Goal: Information Seeking & Learning: Check status

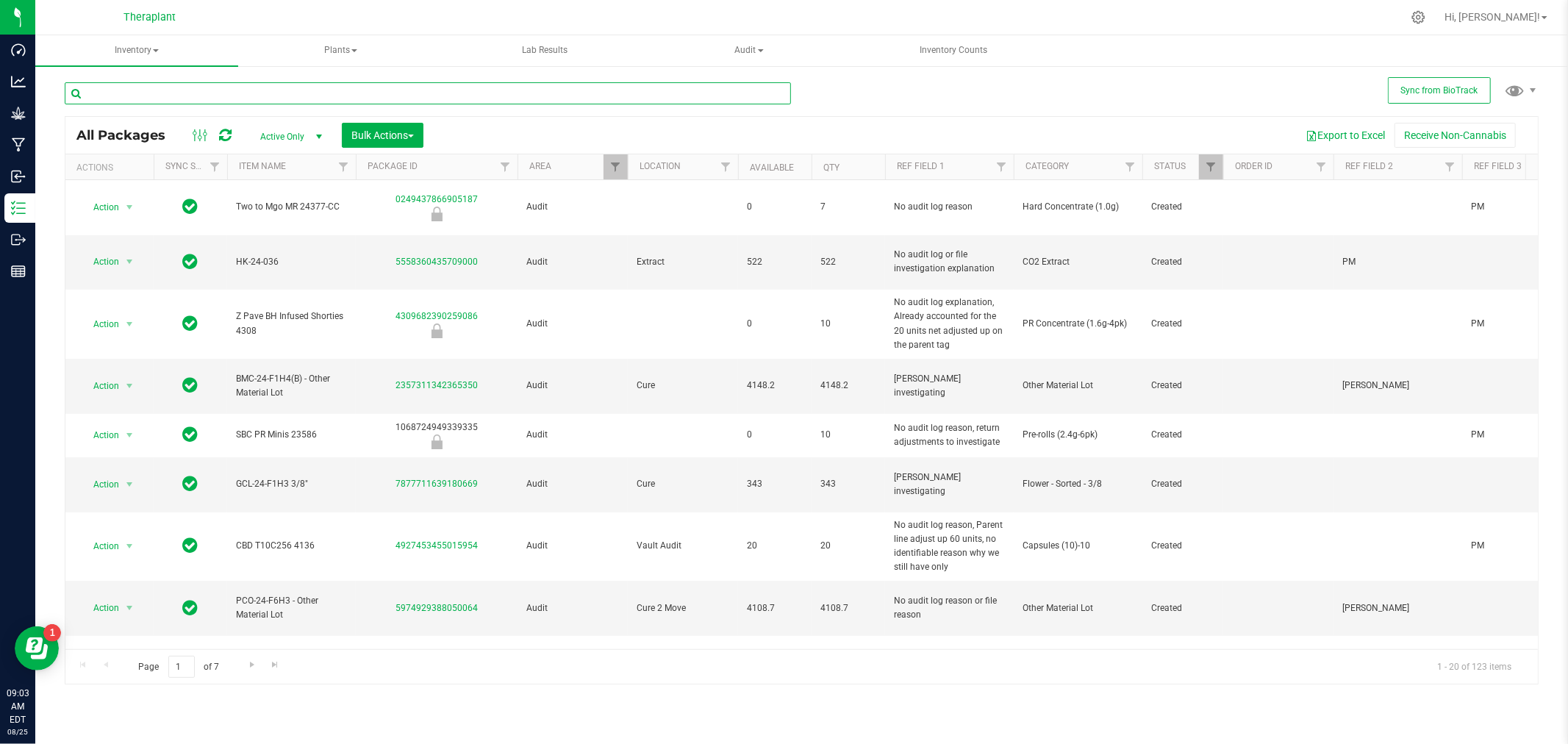
click at [178, 98] on input "text" at bounding box center [428, 93] width 726 height 22
type input "4788"
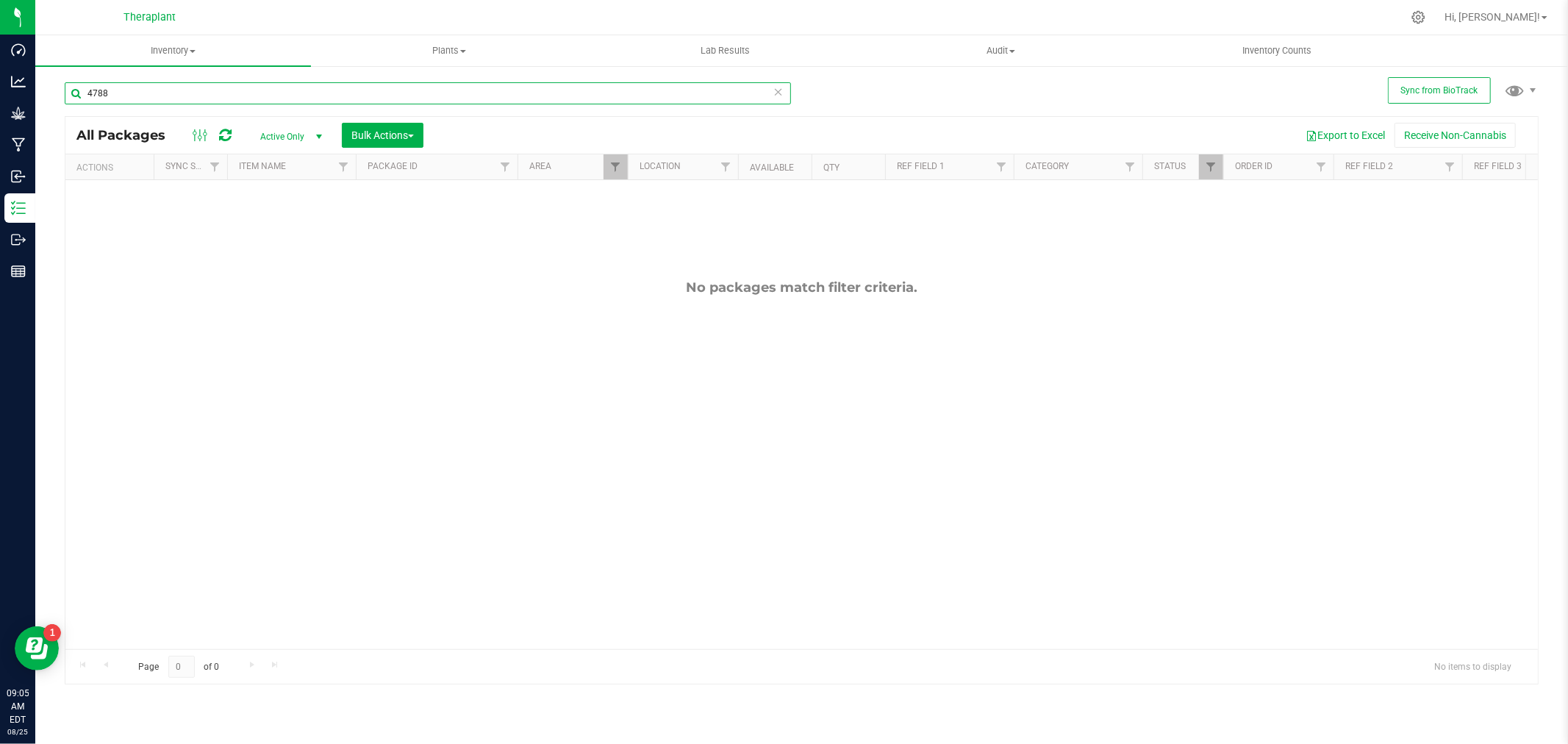
click at [181, 97] on input "4788" at bounding box center [428, 93] width 726 height 22
click at [611, 166] on span "Filter" at bounding box center [615, 167] width 11 height 11
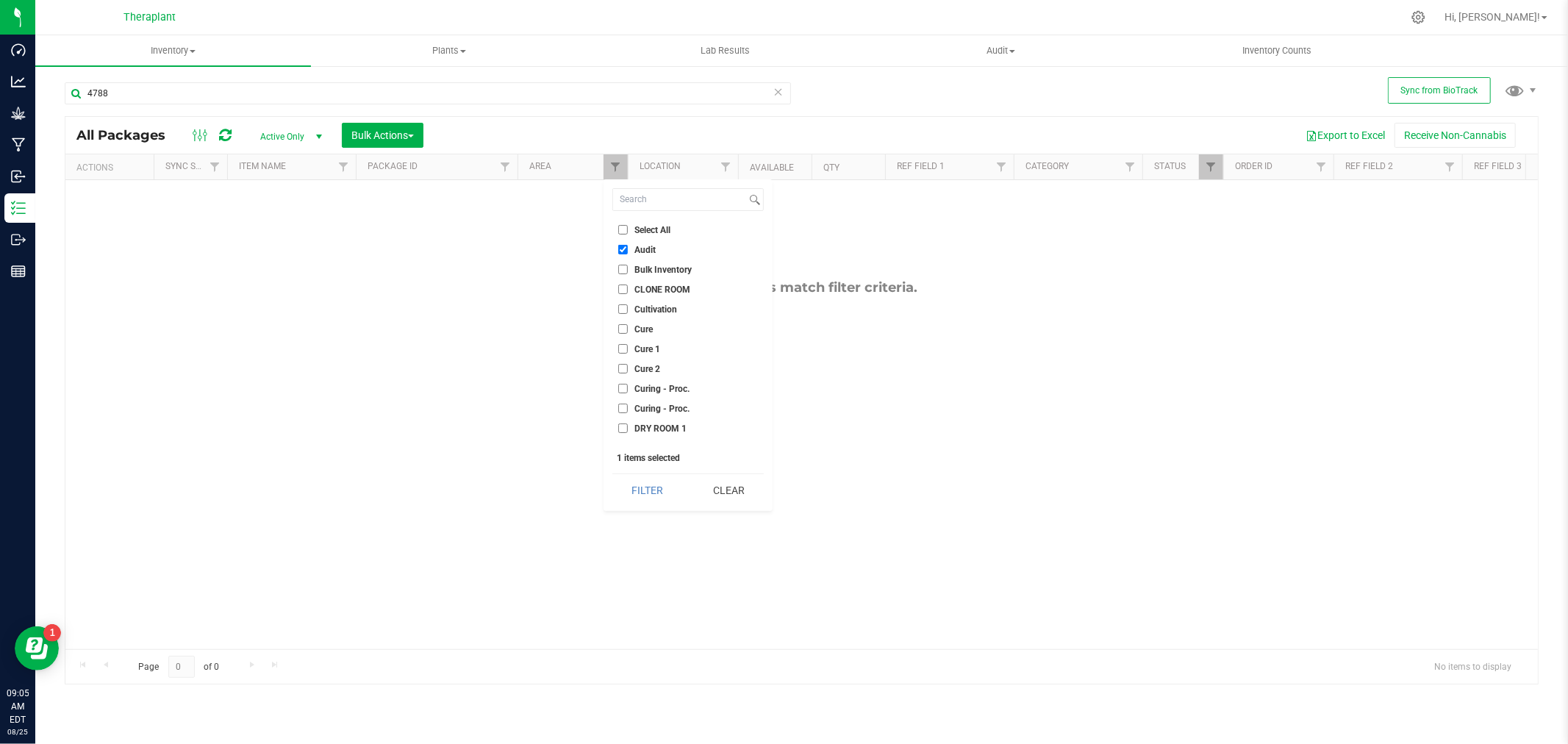
click at [622, 228] on input "Select All" at bounding box center [623, 230] width 10 height 10
checkbox input "true"
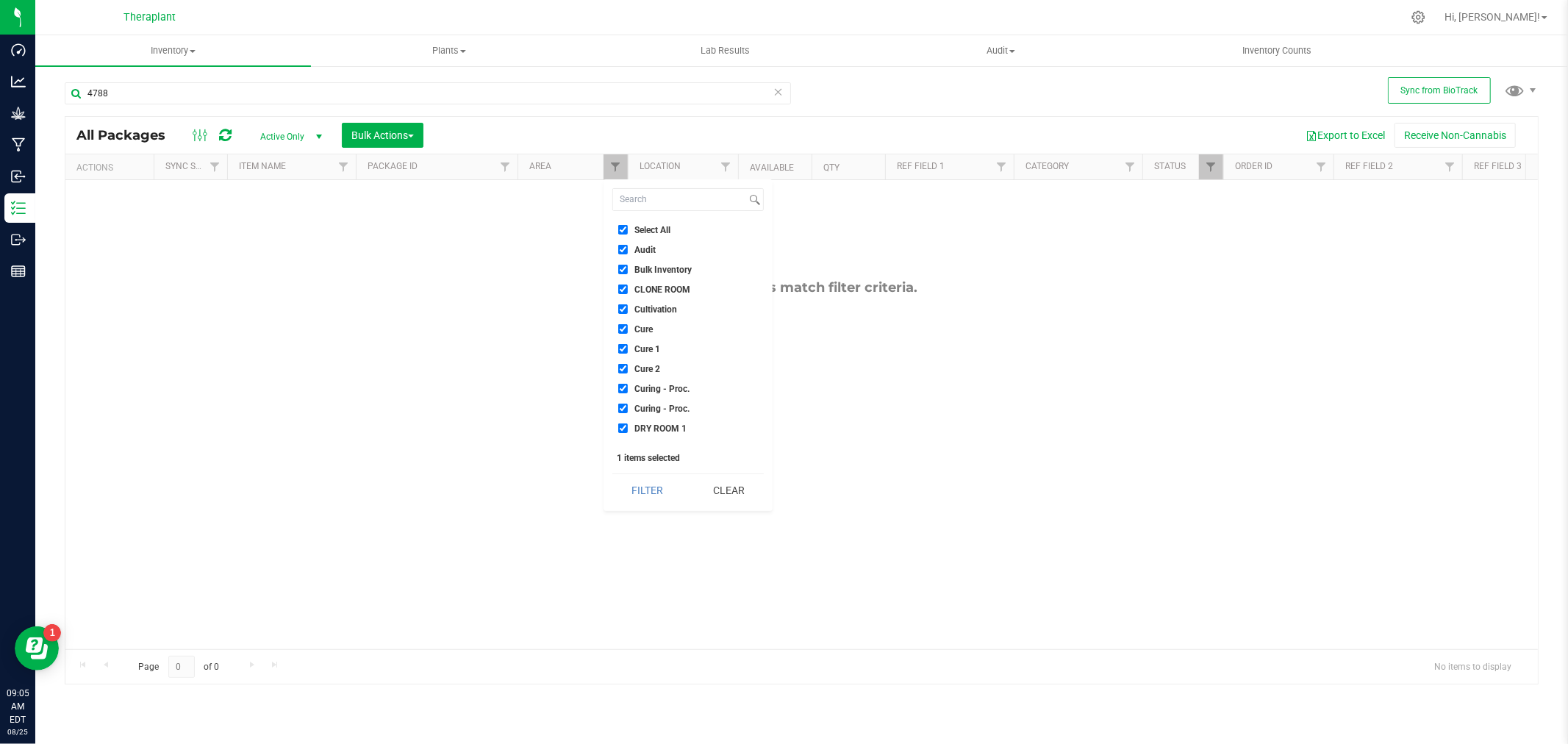
checkbox input "true"
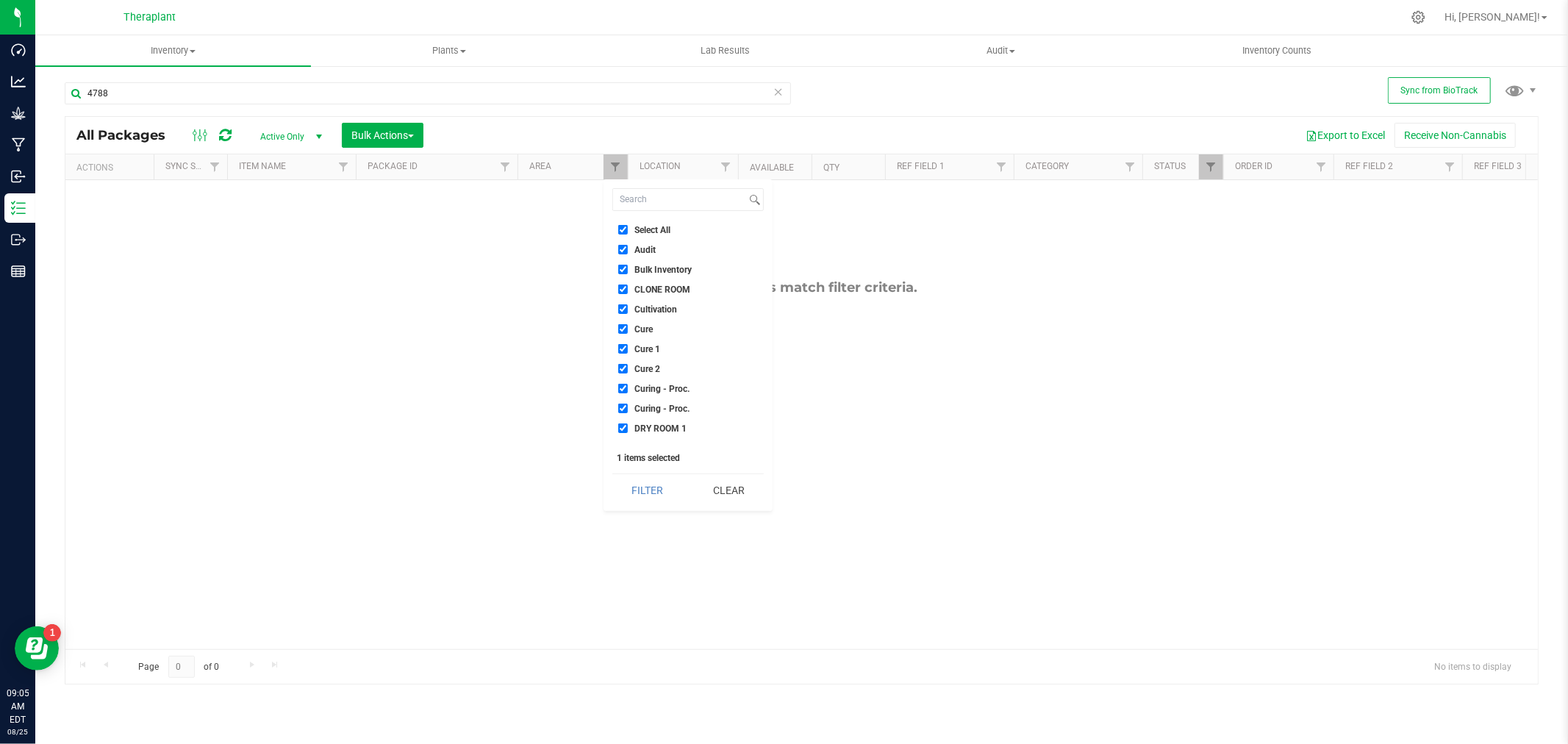
checkbox input "true"
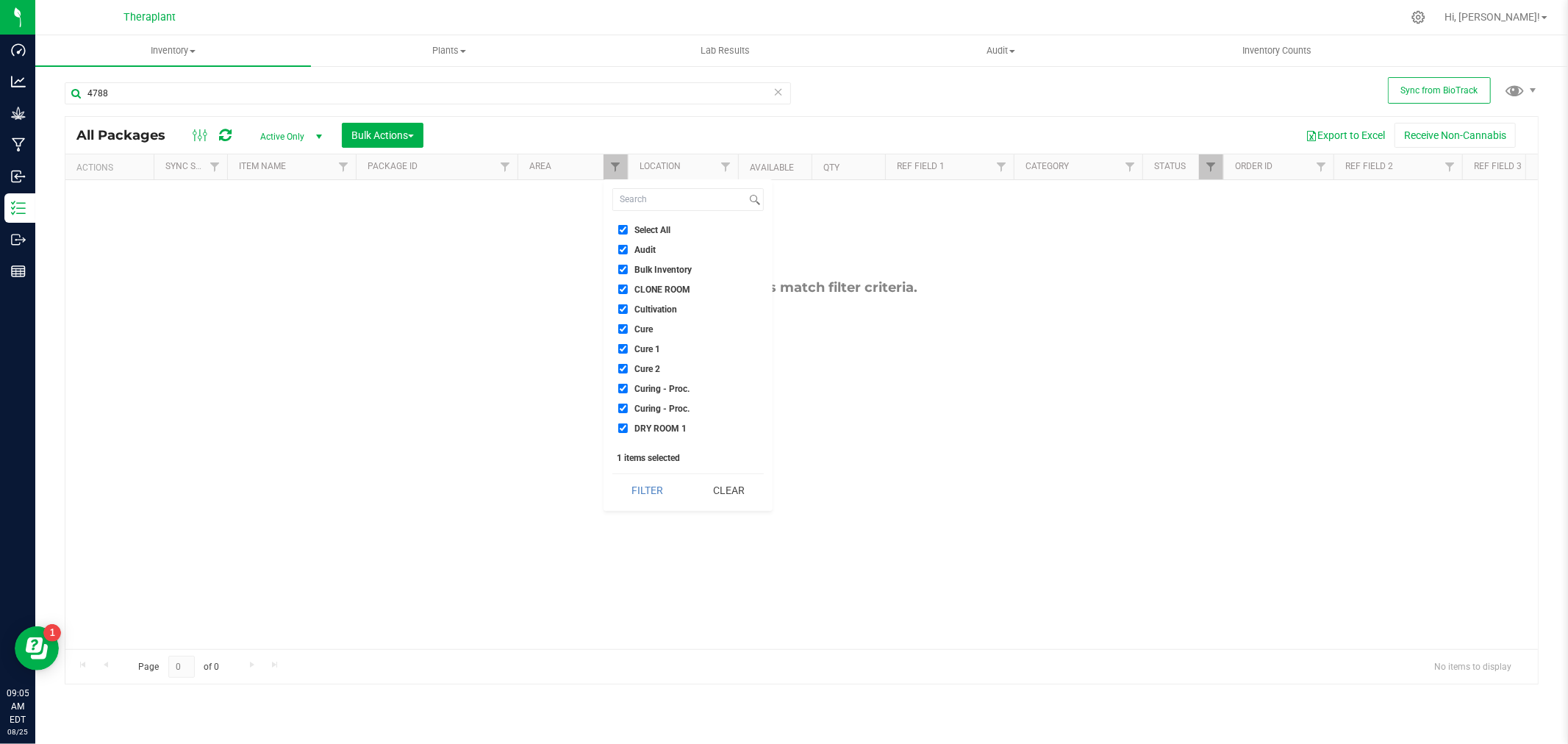
checkbox input "true"
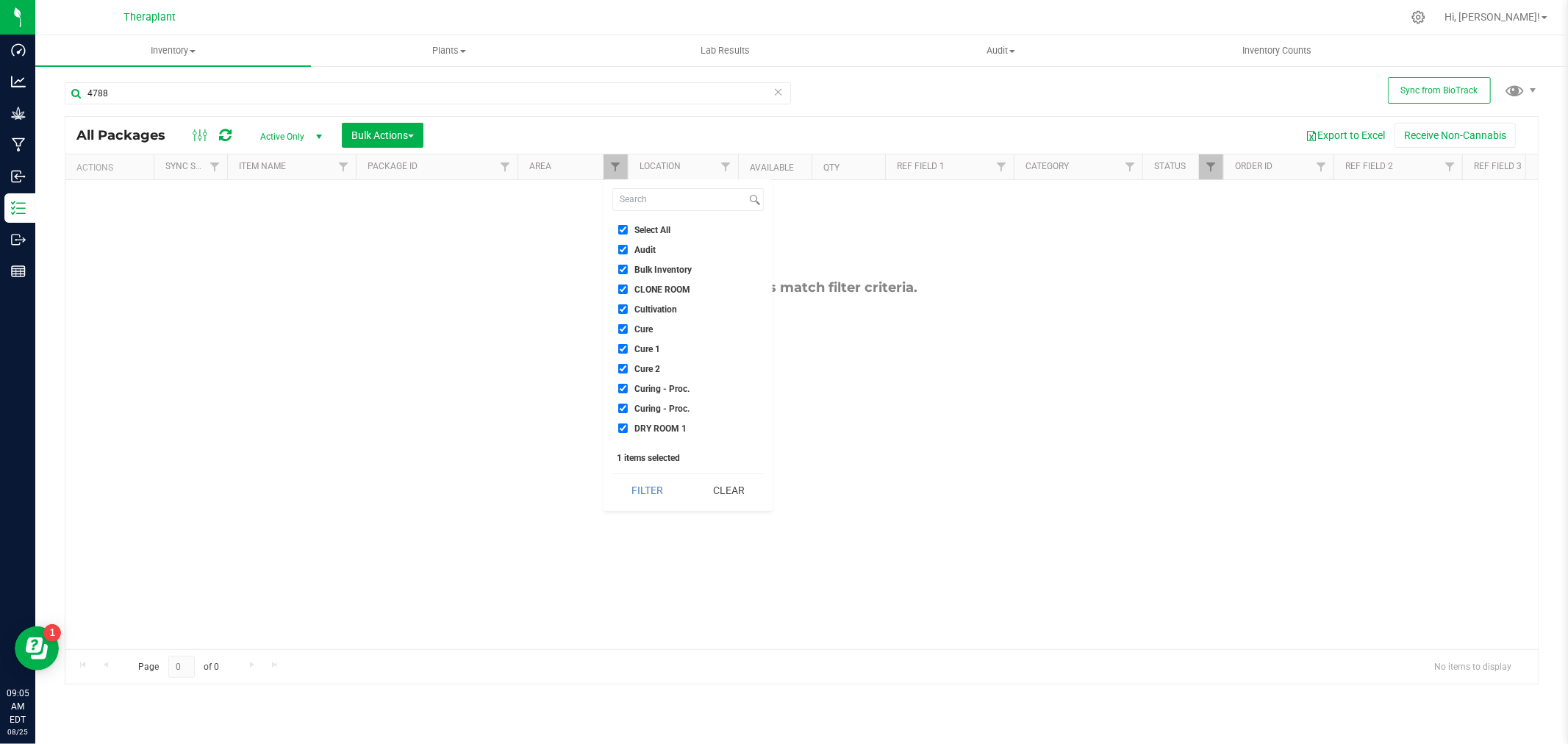
checkbox input "true"
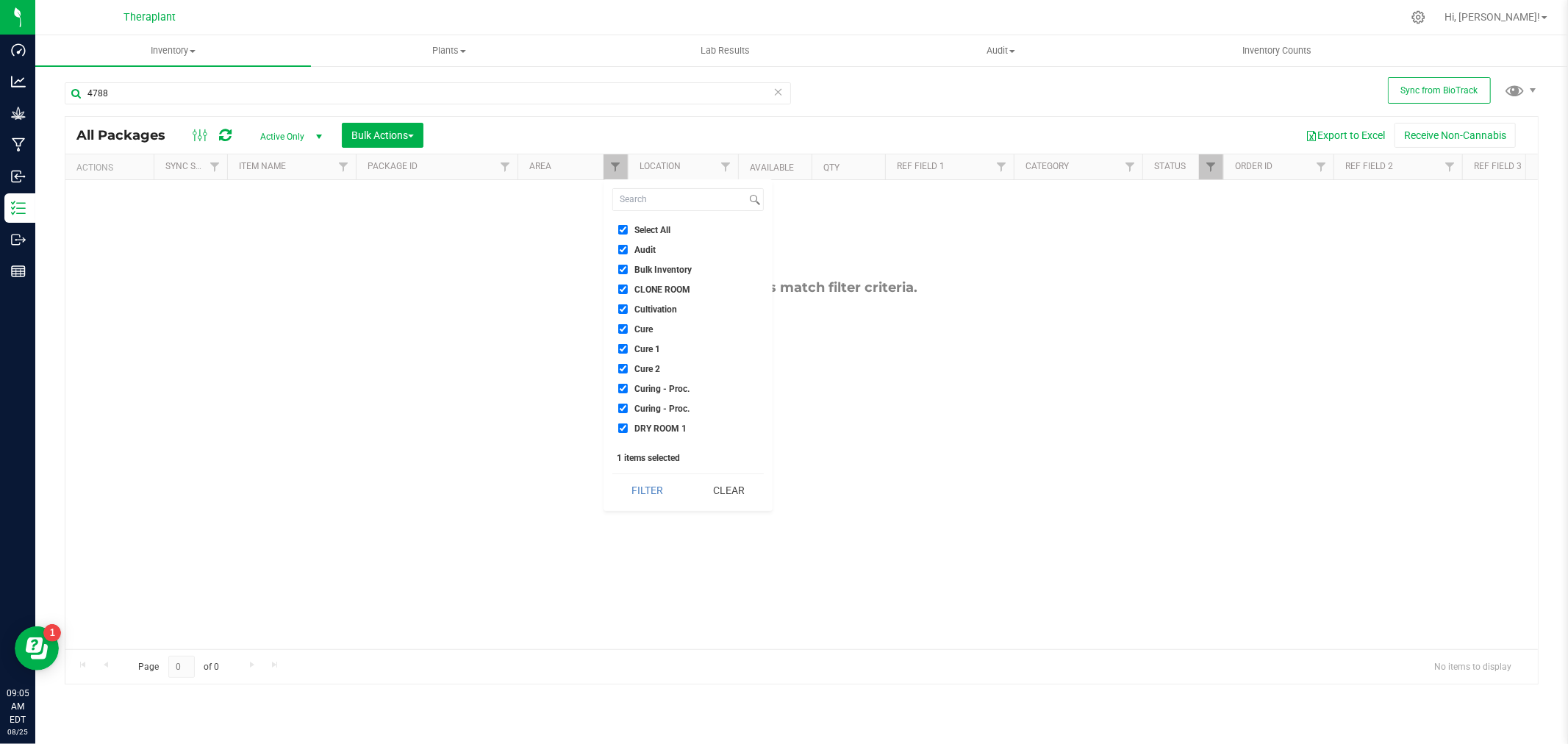
checkbox input "true"
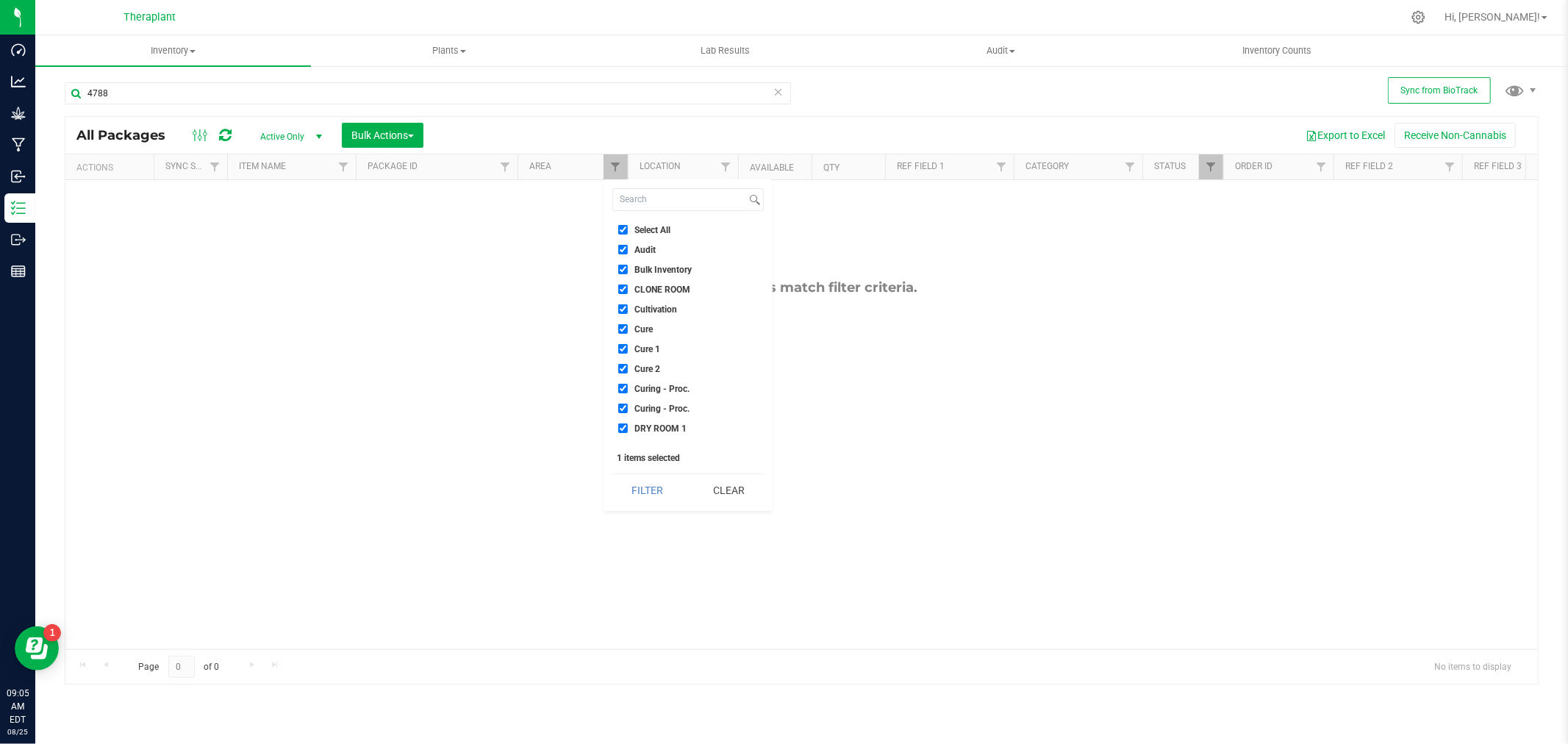
checkbox input "true"
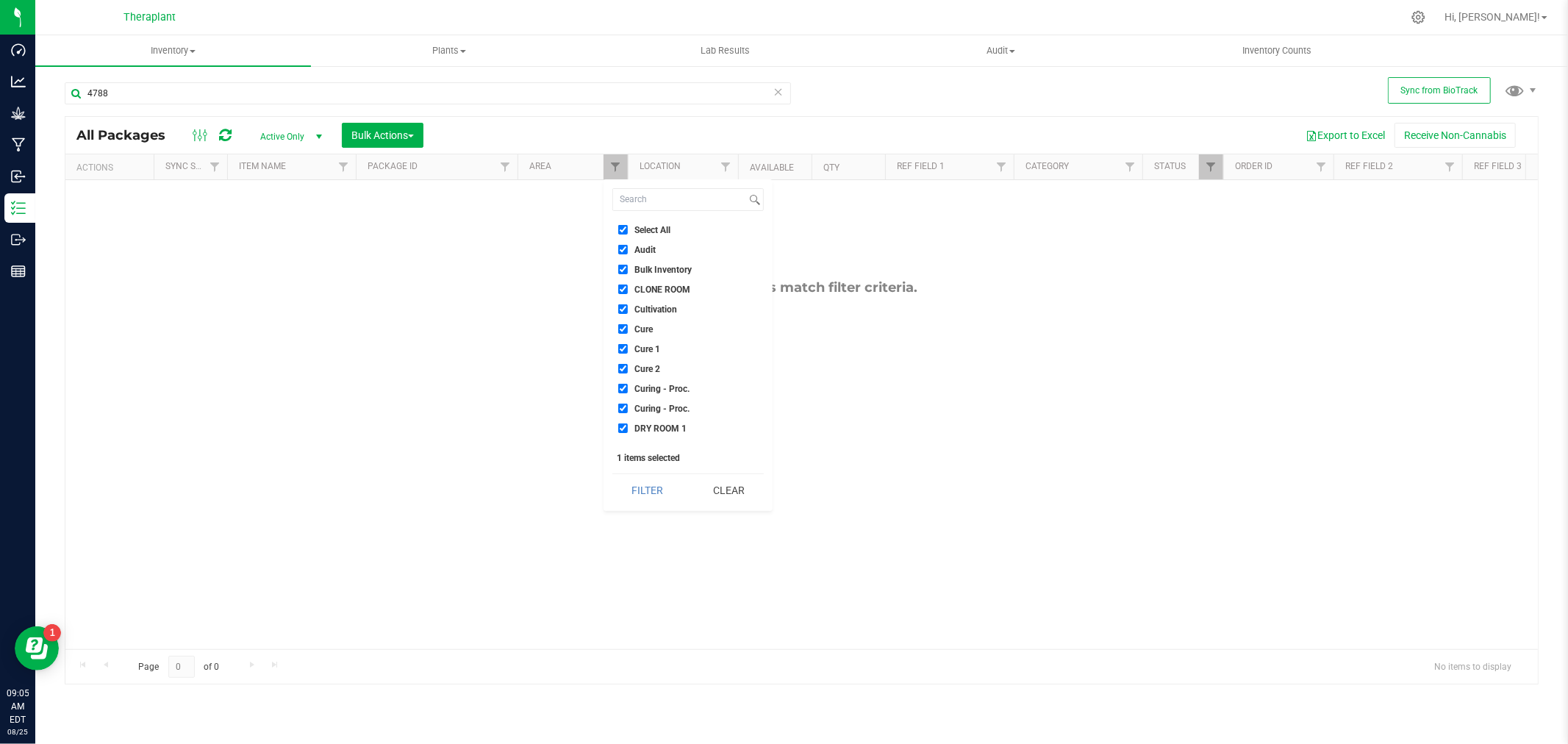
checkbox input "true"
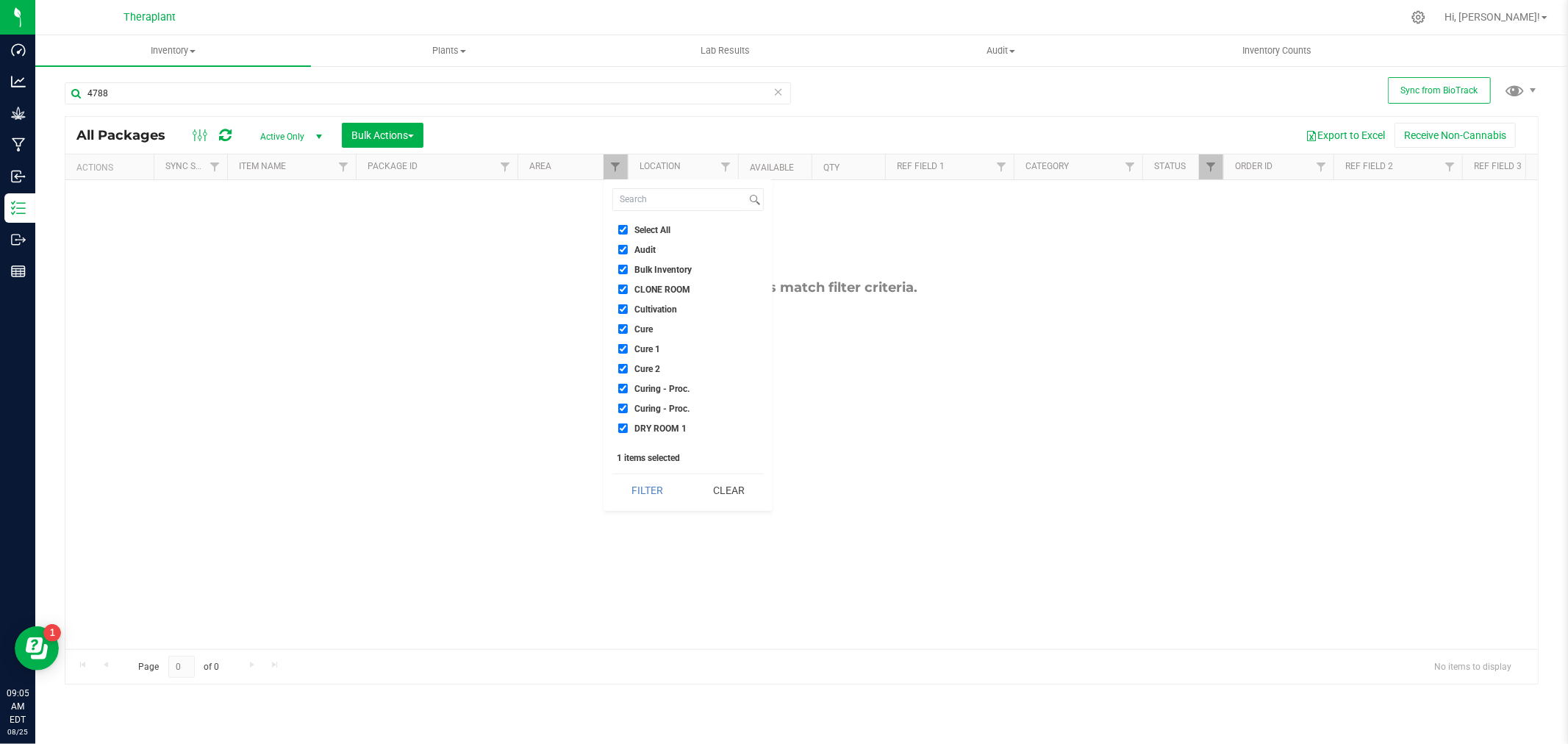
checkbox input "true"
click at [634, 478] on button "Filter" at bounding box center [647, 491] width 70 height 33
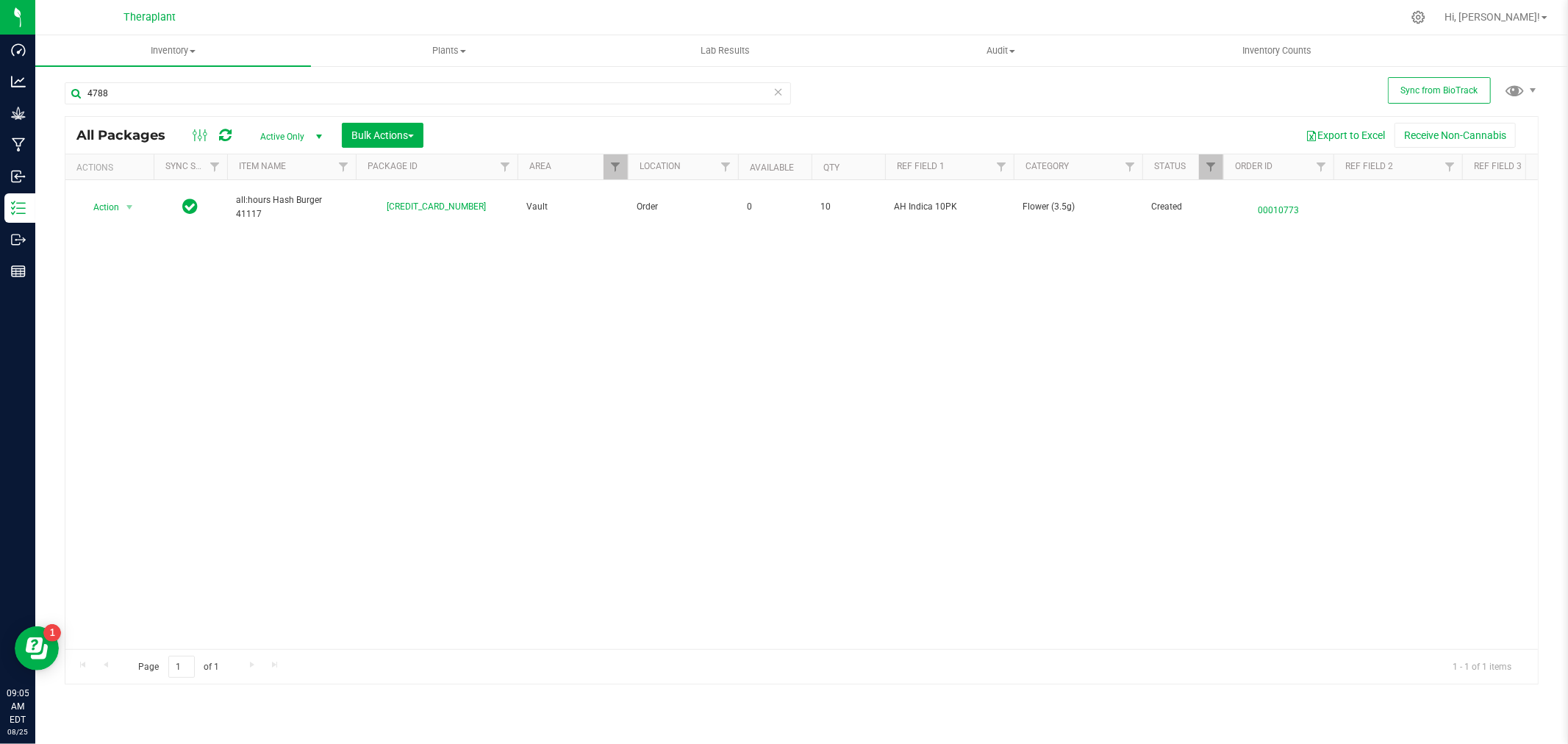
click at [1225, 175] on div at bounding box center [1223, 167] width 7 height 25
click at [1210, 164] on span "Filter" at bounding box center [1211, 167] width 11 height 11
click at [1107, 98] on div "4788 All Packages Active Only Active Only Lab Samples Locked All External Inter…" at bounding box center [801, 376] width 1474 height 616
click at [268, 141] on span "Active Only" at bounding box center [288, 137] width 81 height 20
click at [275, 223] on li "All" at bounding box center [287, 226] width 79 height 22
